Goal: Find specific page/section: Find specific page/section

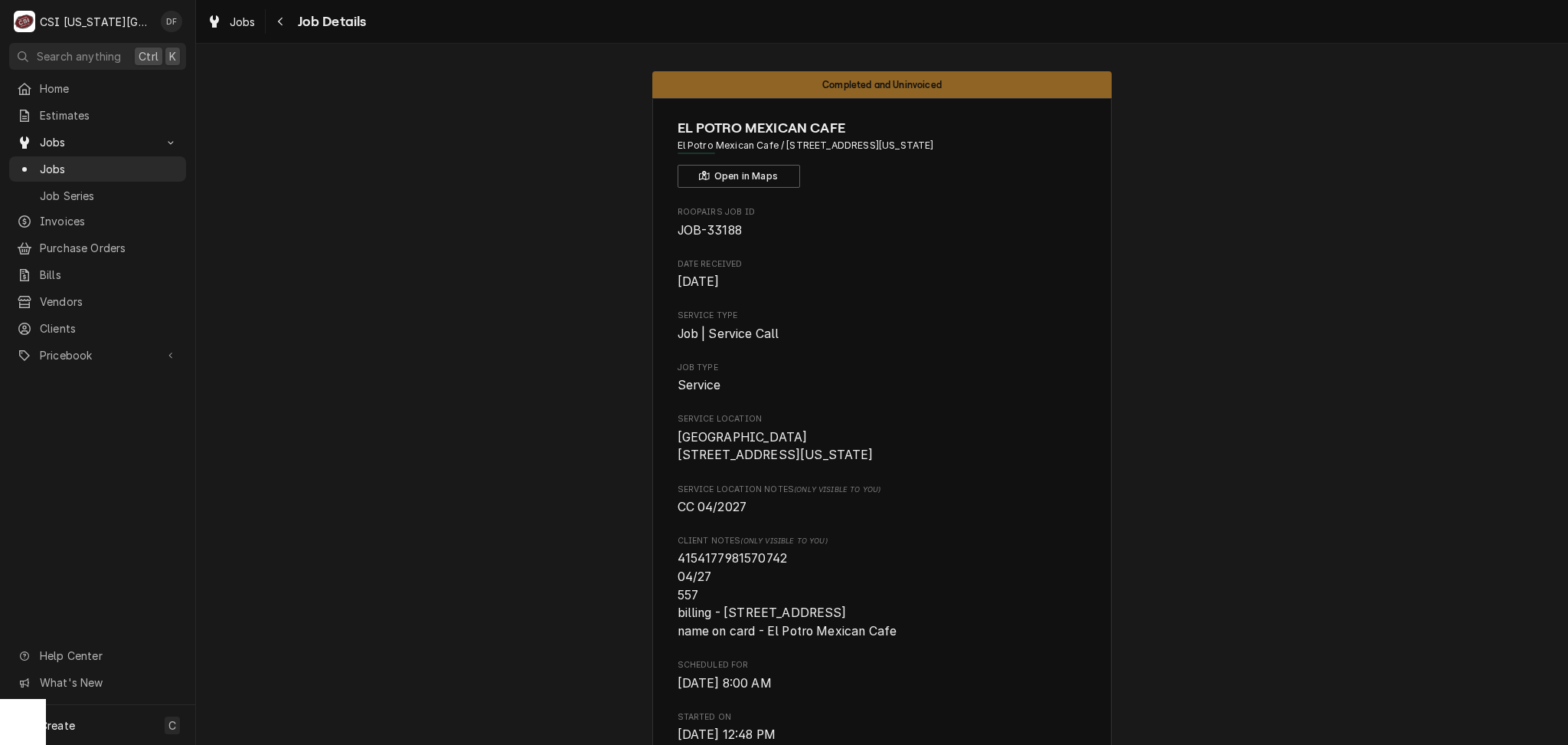
scroll to position [4859, 0]
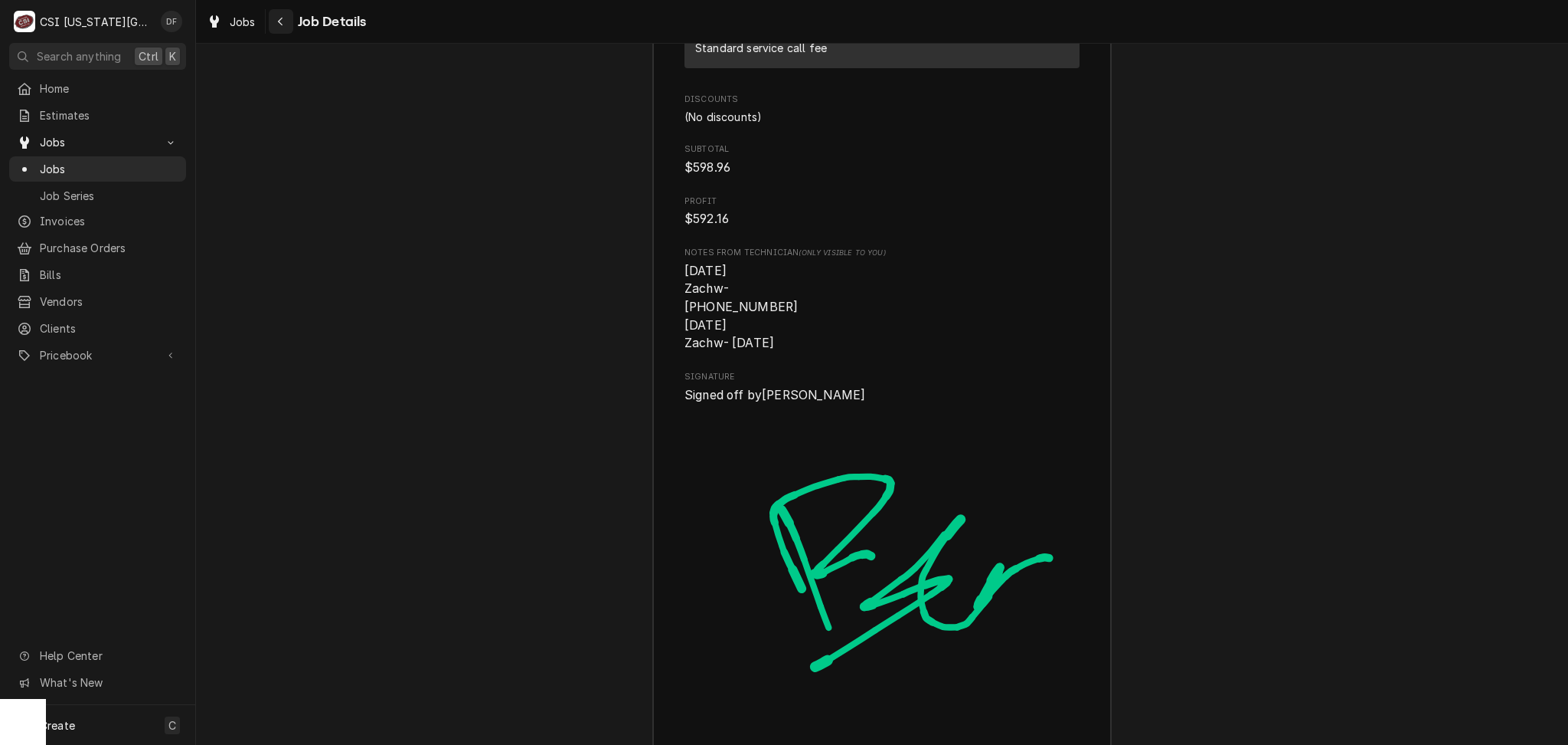
click at [281, 14] on div "Navigate back" at bounding box center [281, 22] width 15 height 15
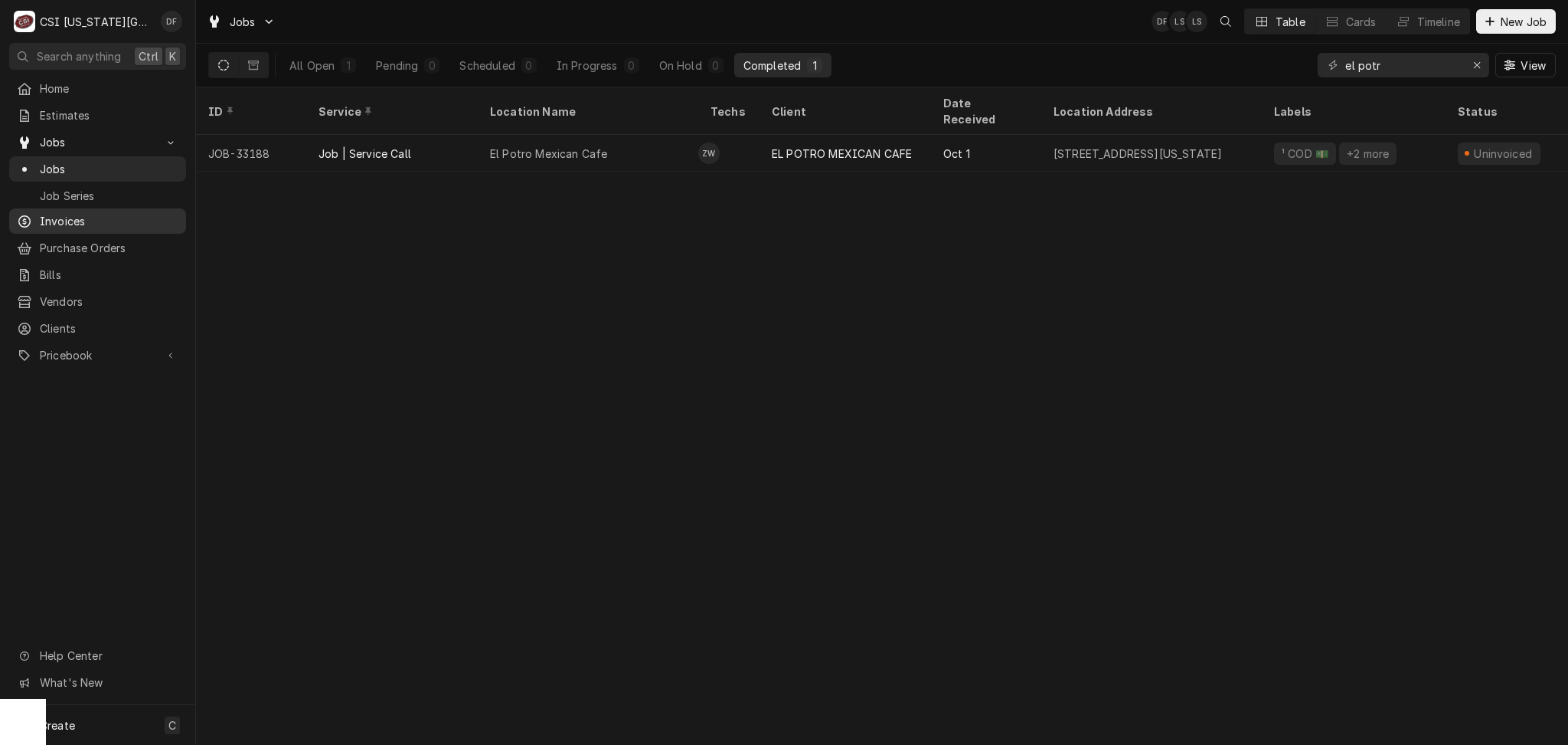
click at [76, 226] on link "Invoices" at bounding box center [97, 220] width 177 height 26
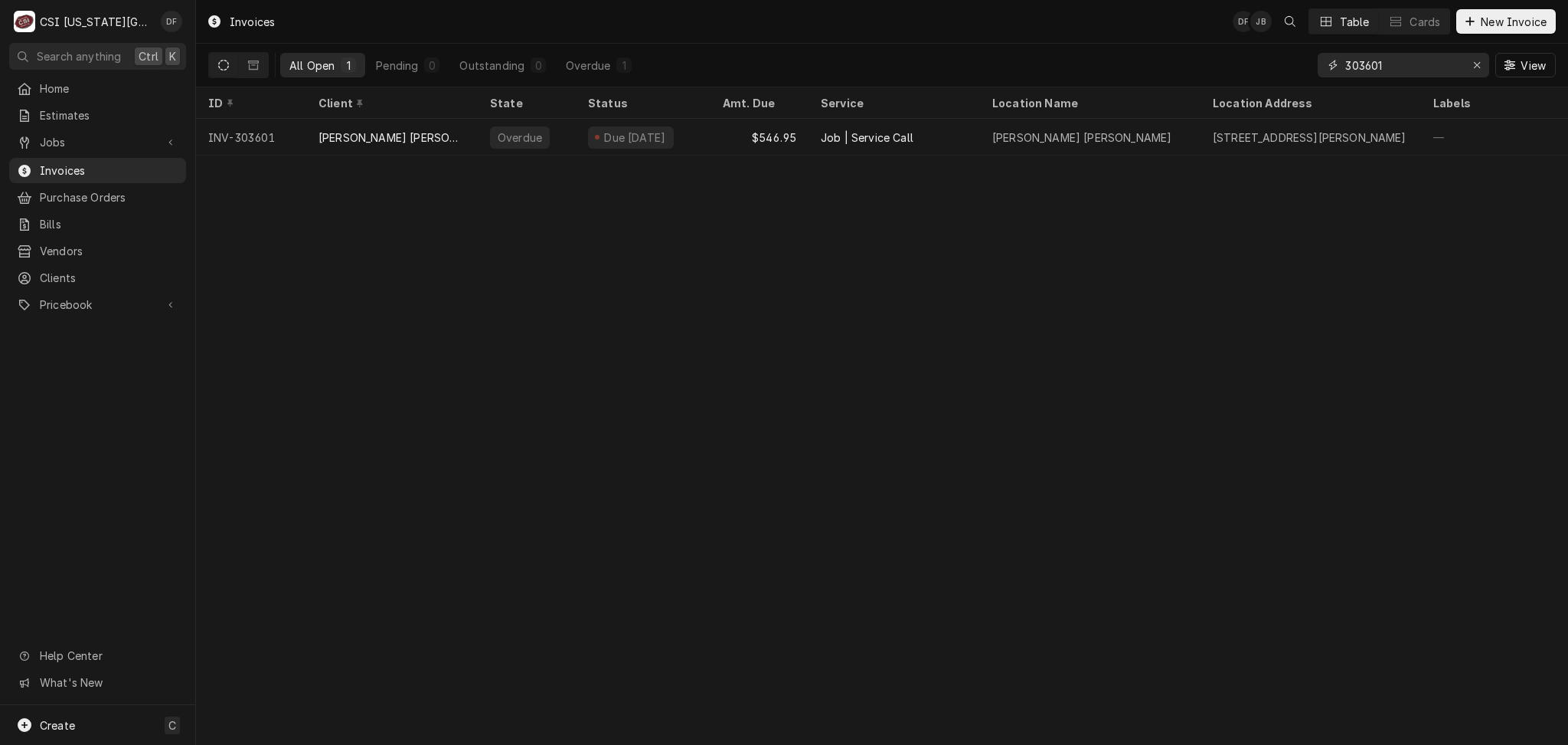
drag, startPoint x: 1389, startPoint y: 66, endPoint x: 1279, endPoint y: 87, distance: 112.0
click at [1279, 87] on div "All Open 1 Pending 0 Outstanding 0 Overdue 1 303601 View" at bounding box center [882, 65] width 1372 height 43
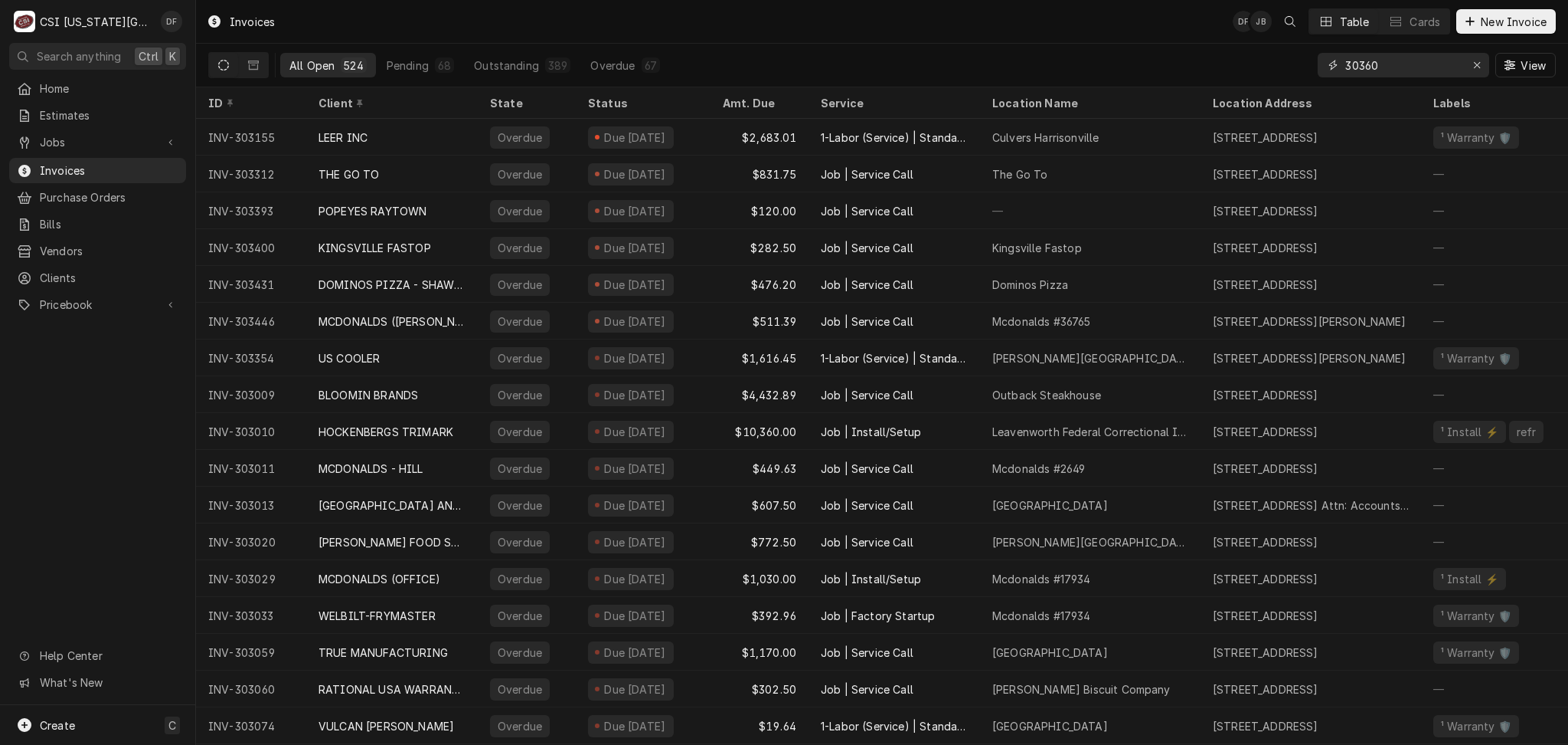
type input "303601"
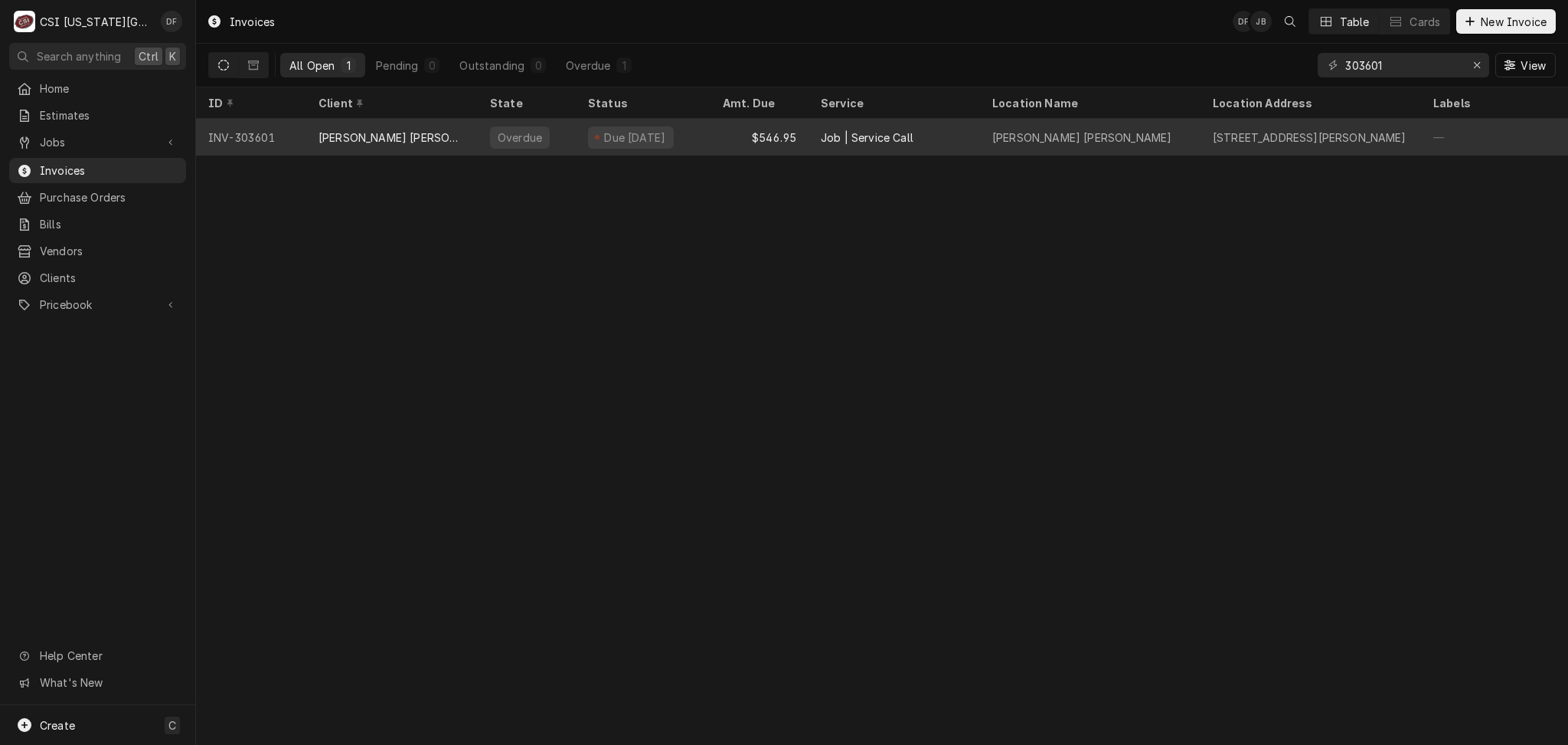
click at [651, 141] on div "Due 11 days ago" at bounding box center [630, 137] width 86 height 22
